Goal: Task Accomplishment & Management: Manage account settings

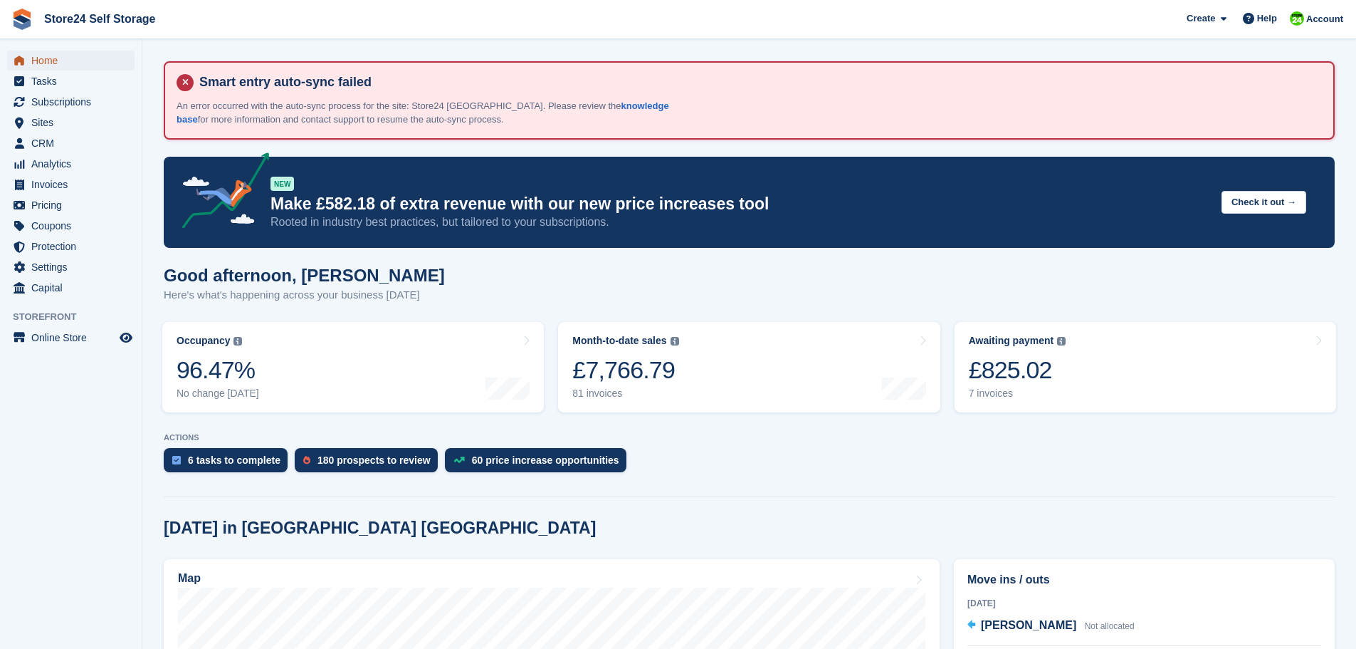
click at [44, 59] on span "Home" at bounding box center [73, 61] width 85 height 20
click at [1010, 375] on div "£825.02" at bounding box center [1018, 369] width 98 height 29
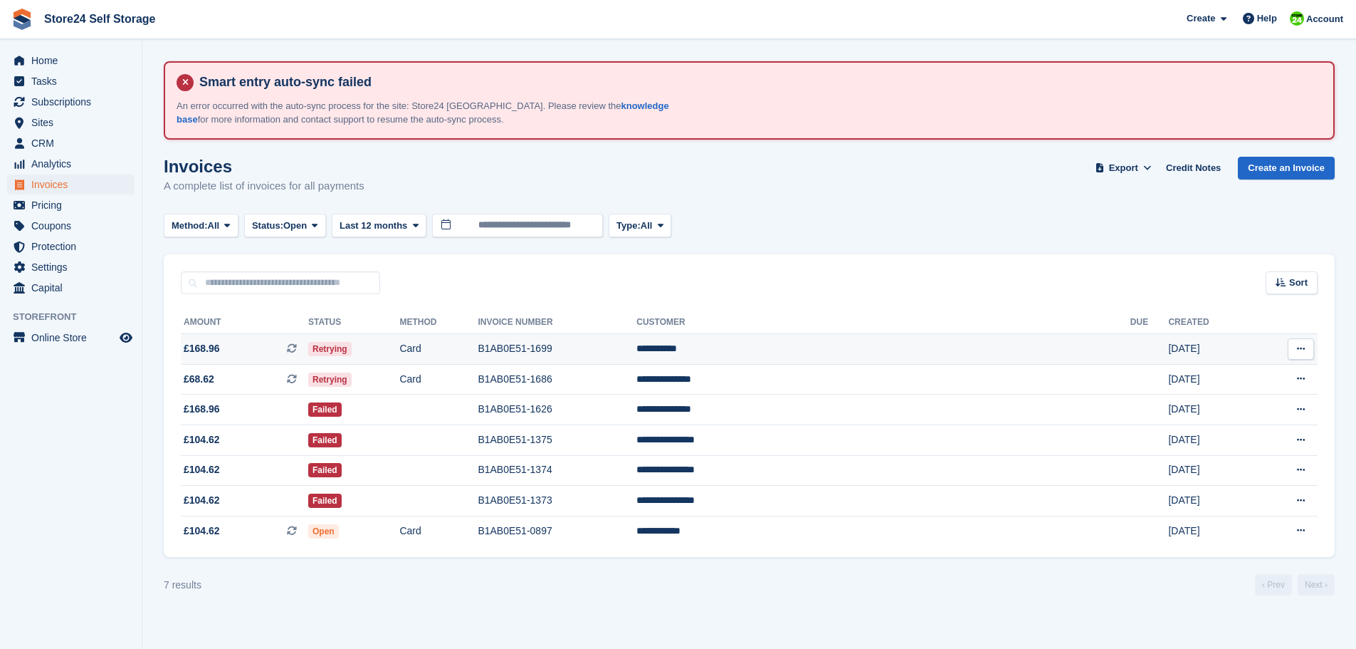
click at [636, 354] on td "B1AB0E51-1699" at bounding box center [557, 349] width 159 height 31
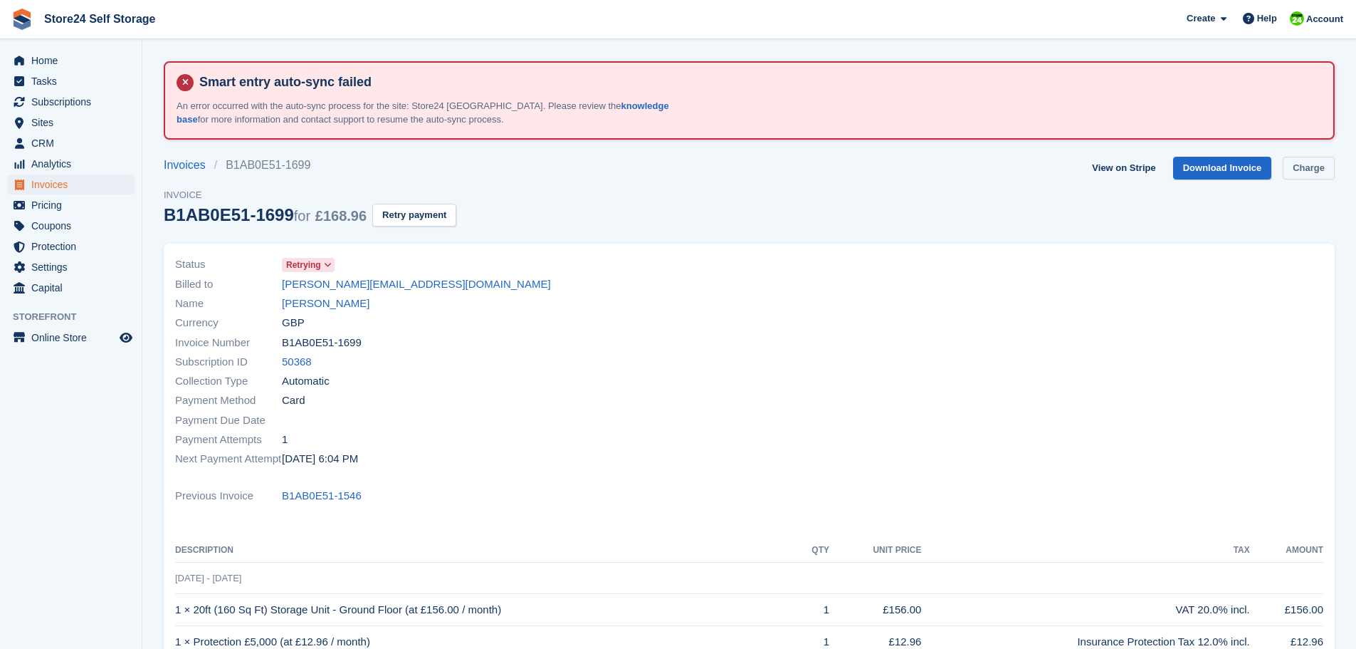
click at [1305, 172] on link "Charge" at bounding box center [1309, 168] width 52 height 23
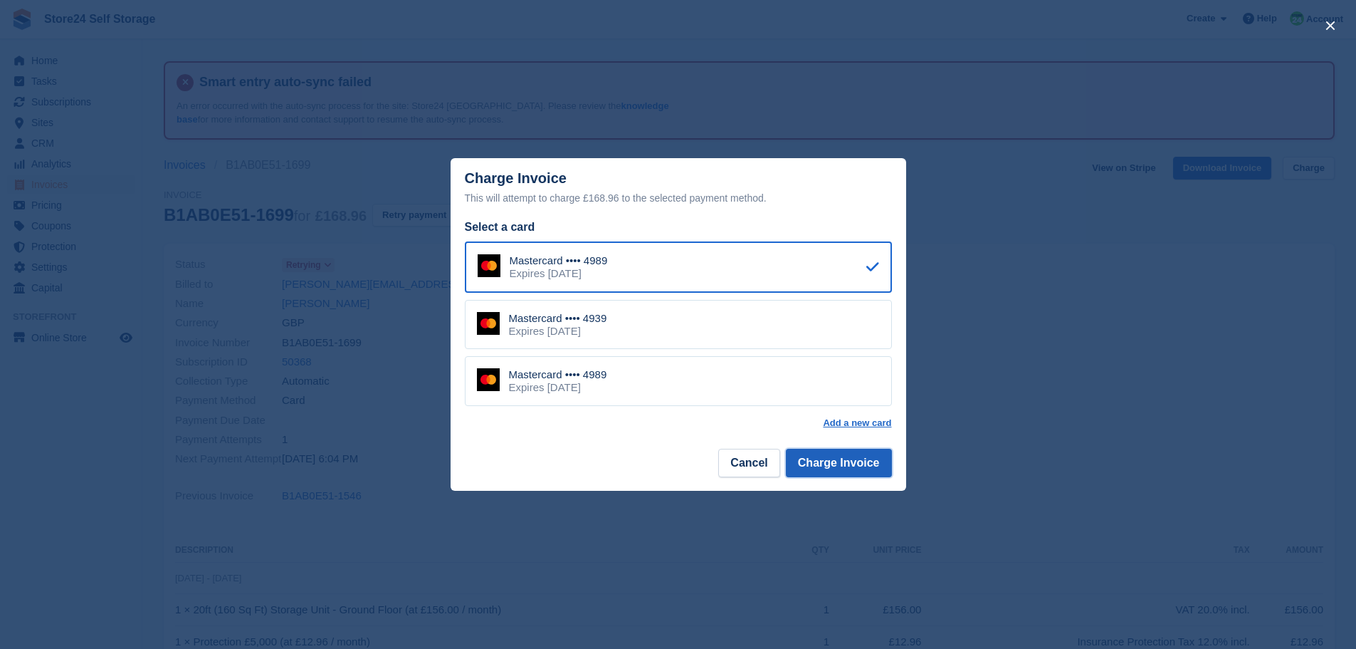
click at [848, 461] on button "Charge Invoice" at bounding box center [839, 462] width 106 height 28
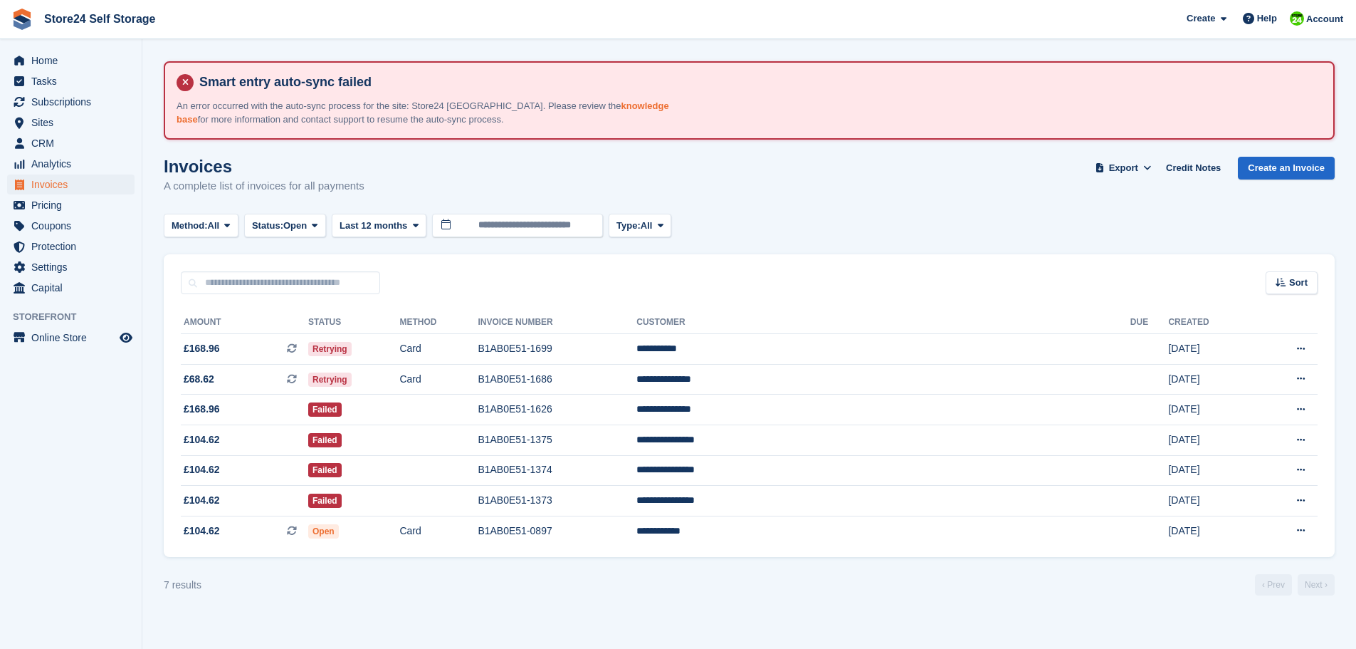
click at [625, 103] on link "knowledge base" at bounding box center [423, 112] width 493 height 25
click at [41, 62] on span "Home" at bounding box center [73, 61] width 85 height 20
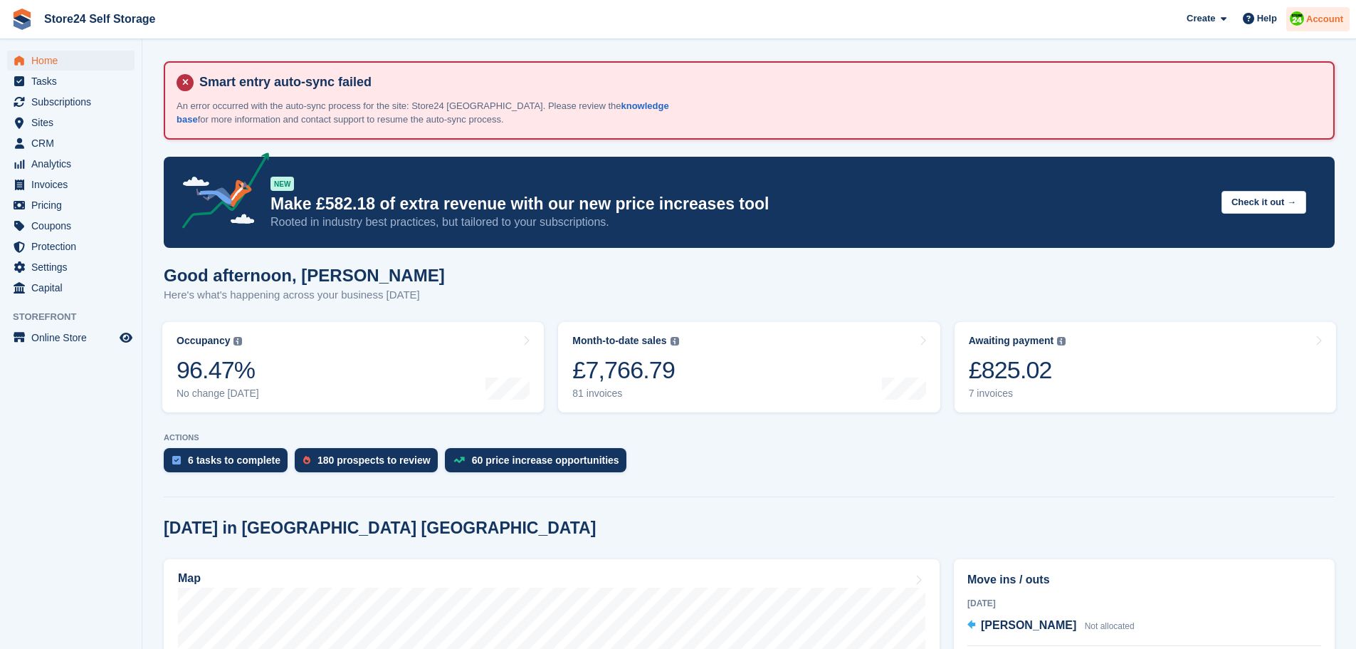
click at [1318, 21] on span "Account" at bounding box center [1324, 19] width 37 height 14
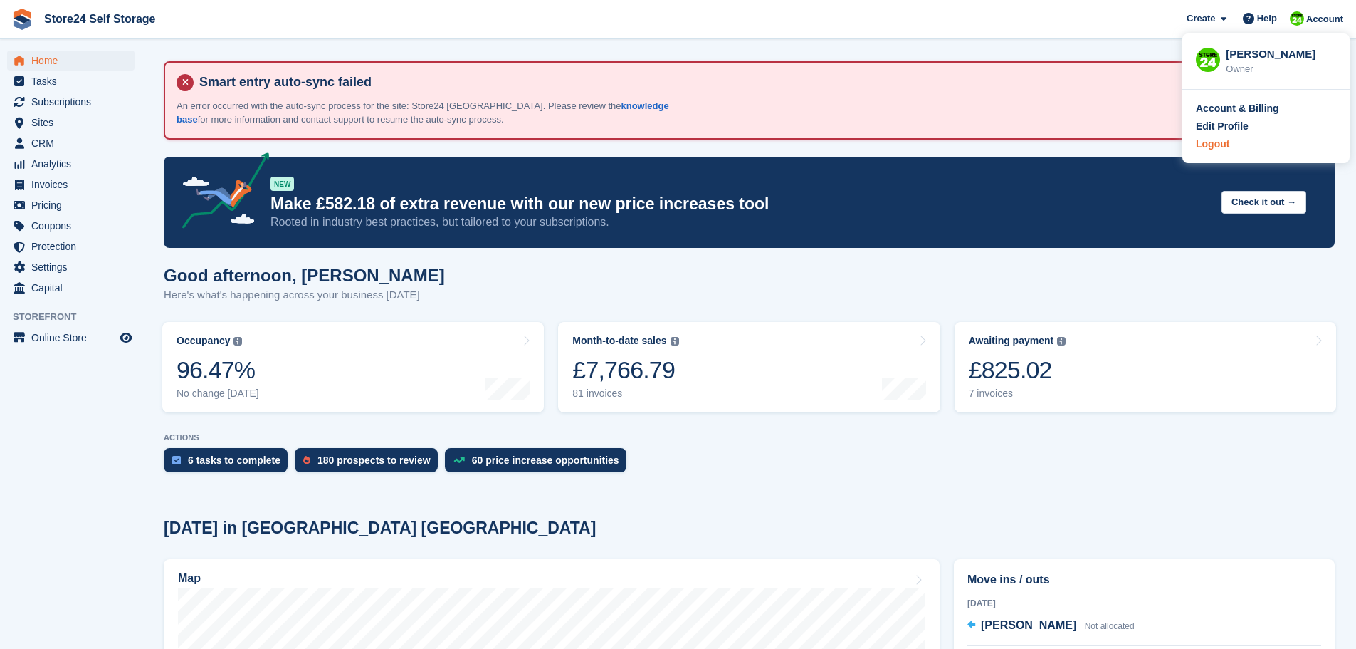
click at [1212, 145] on div "Logout" at bounding box center [1212, 144] width 33 height 15
